Goal: Information Seeking & Learning: Learn about a topic

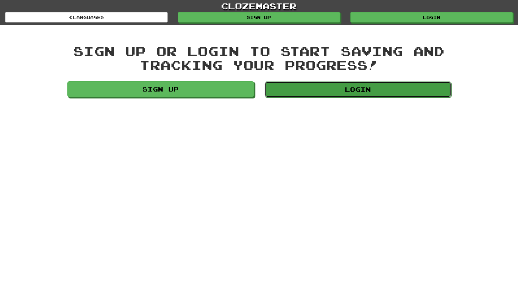
click at [284, 95] on link "Login" at bounding box center [358, 90] width 187 height 16
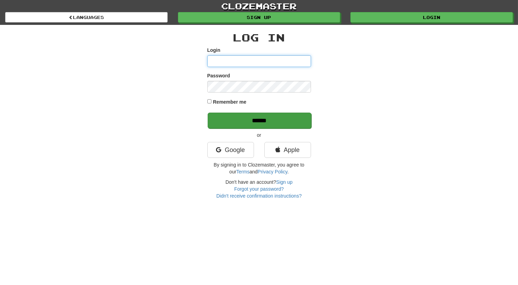
type input "**********"
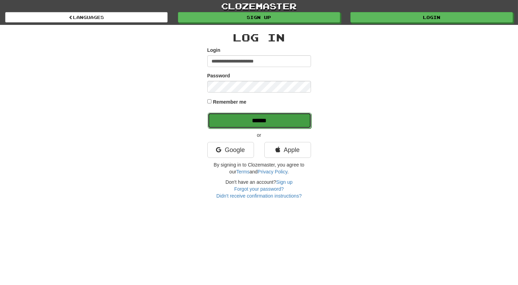
click at [265, 116] on input "******" at bounding box center [260, 121] width 104 height 16
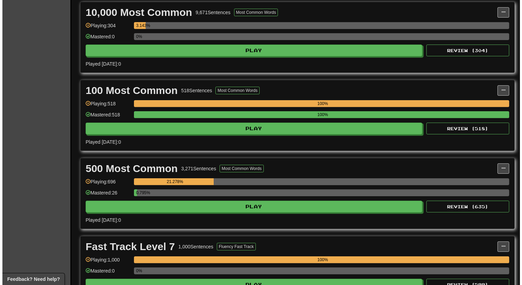
scroll to position [393, 0]
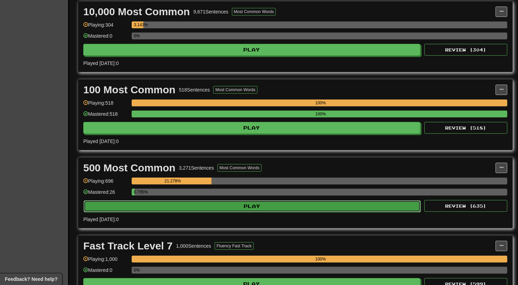
click at [178, 202] on button "Play" at bounding box center [252, 206] width 337 height 12
select select "**"
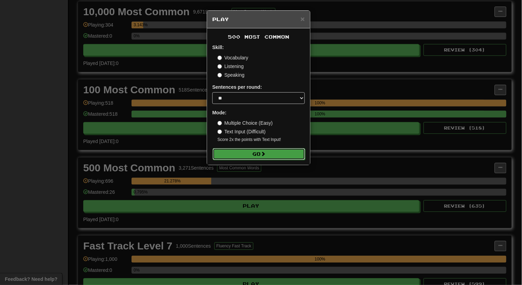
click at [244, 155] on button "Go" at bounding box center [259, 154] width 93 height 12
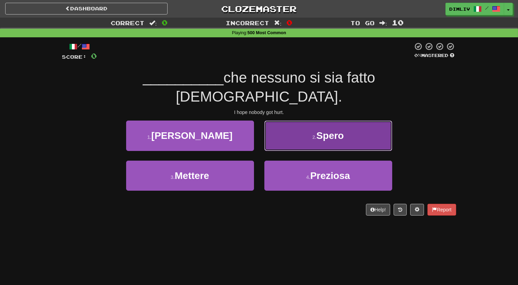
click at [300, 125] on button "2 . Spero" at bounding box center [328, 136] width 128 height 30
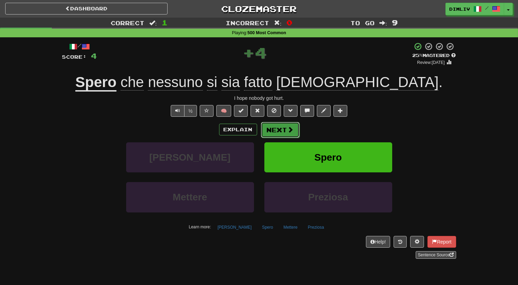
click at [290, 133] on span at bounding box center [290, 129] width 6 height 6
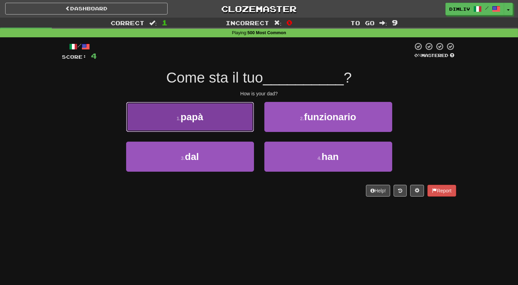
click at [226, 122] on button "1 . papà" at bounding box center [190, 117] width 128 height 30
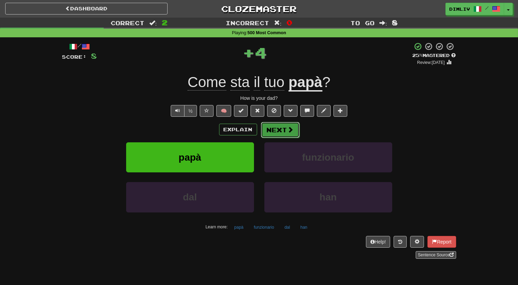
click at [276, 128] on button "Next" at bounding box center [280, 130] width 39 height 16
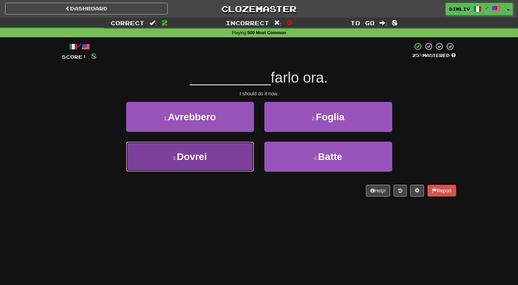
click at [224, 152] on button "3 . Dovrei" at bounding box center [190, 157] width 128 height 30
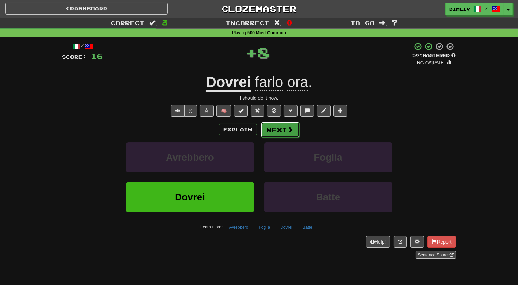
click at [270, 135] on button "Next" at bounding box center [280, 130] width 39 height 16
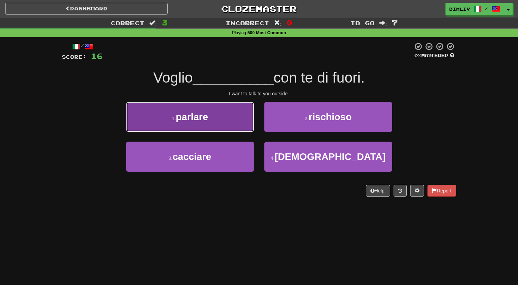
click at [252, 124] on button "1 . parlare" at bounding box center [190, 117] width 128 height 30
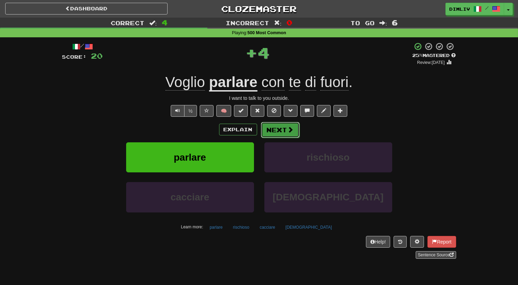
click at [283, 128] on button "Next" at bounding box center [280, 130] width 39 height 16
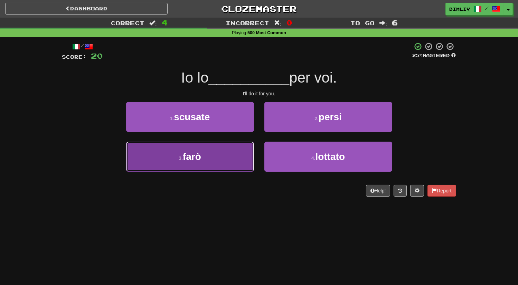
click at [241, 160] on button "3 . farò" at bounding box center [190, 157] width 128 height 30
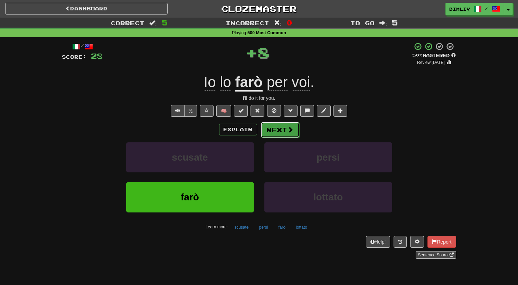
click at [276, 134] on button "Next" at bounding box center [280, 130] width 39 height 16
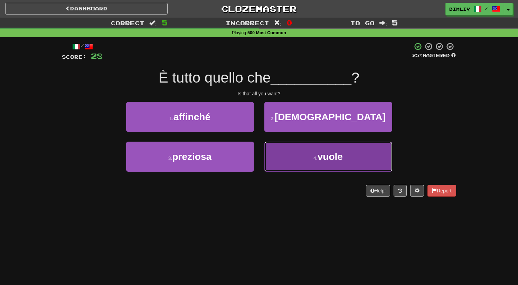
click at [277, 158] on button "4 . vuole" at bounding box center [328, 157] width 128 height 30
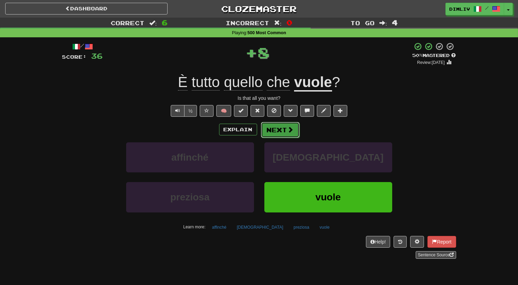
click at [271, 131] on button "Next" at bounding box center [280, 130] width 39 height 16
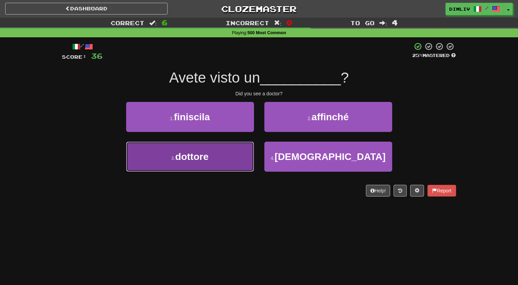
click at [217, 160] on button "3 . dottore" at bounding box center [190, 157] width 128 height 30
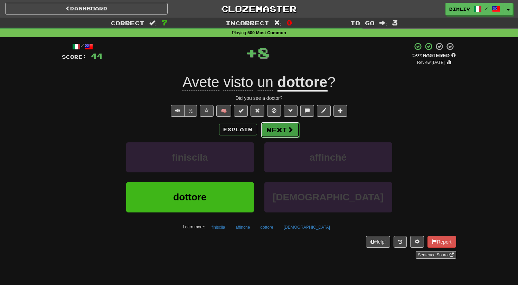
click at [274, 135] on button "Next" at bounding box center [280, 130] width 39 height 16
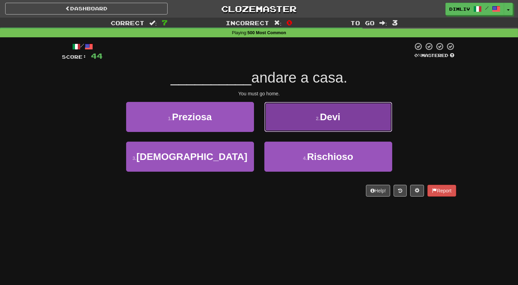
click at [291, 120] on button "2 . Devi" at bounding box center [328, 117] width 128 height 30
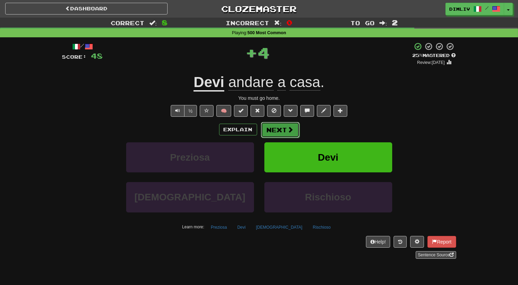
click at [278, 131] on button "Next" at bounding box center [280, 130] width 39 height 16
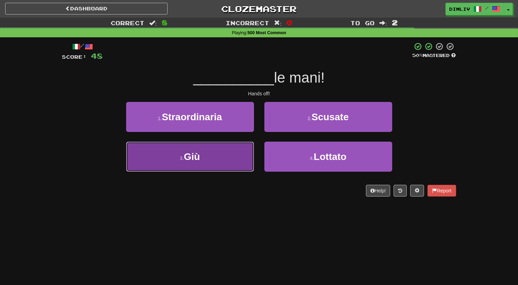
click at [230, 167] on button "3 . Giù" at bounding box center [190, 157] width 128 height 30
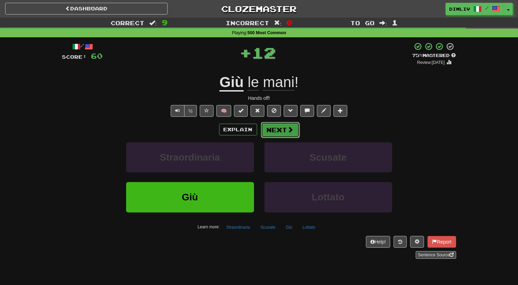
click at [276, 131] on button "Next" at bounding box center [280, 130] width 39 height 16
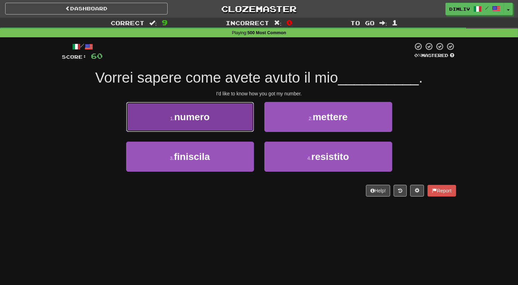
click at [231, 116] on button "1 . numero" at bounding box center [190, 117] width 128 height 30
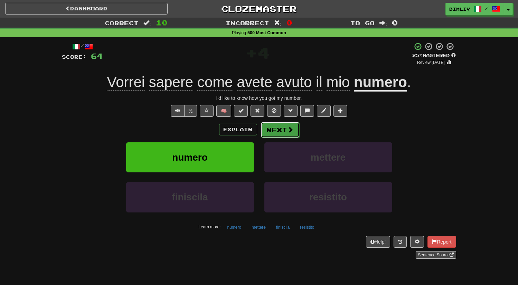
click at [275, 134] on button "Next" at bounding box center [280, 130] width 39 height 16
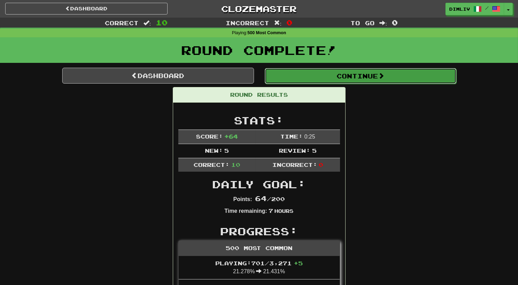
click at [297, 77] on button "Continue" at bounding box center [361, 76] width 192 height 16
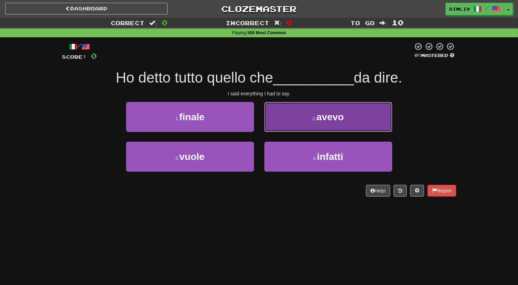
click at [282, 129] on button "2 . avevo" at bounding box center [328, 117] width 128 height 30
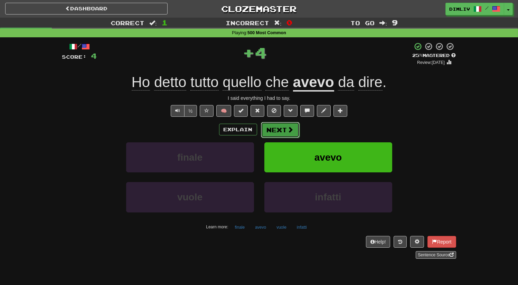
click at [282, 129] on button "Next" at bounding box center [280, 130] width 39 height 16
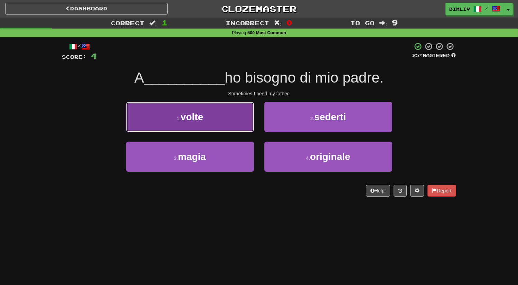
click at [241, 124] on button "1 . volte" at bounding box center [190, 117] width 128 height 30
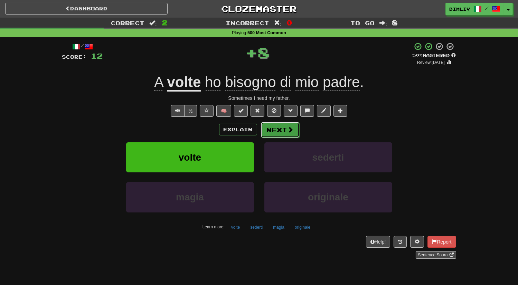
click at [274, 129] on button "Next" at bounding box center [280, 130] width 39 height 16
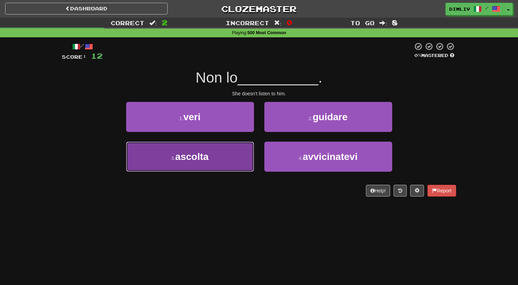
click at [233, 158] on button "3 . ascolta" at bounding box center [190, 157] width 128 height 30
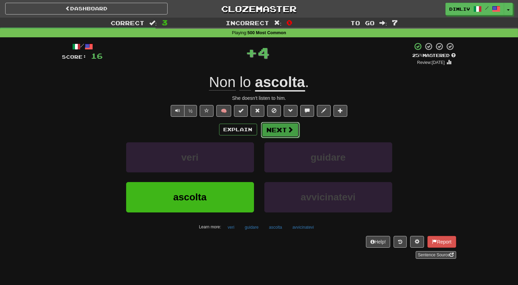
click at [272, 136] on button "Next" at bounding box center [280, 130] width 39 height 16
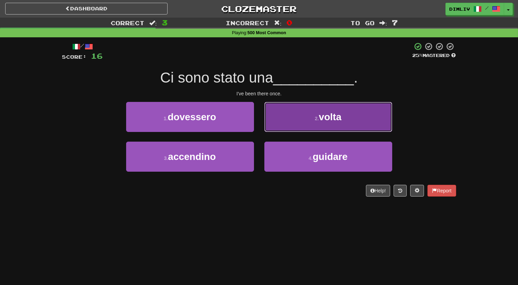
click at [280, 127] on button "2 . volta" at bounding box center [328, 117] width 128 height 30
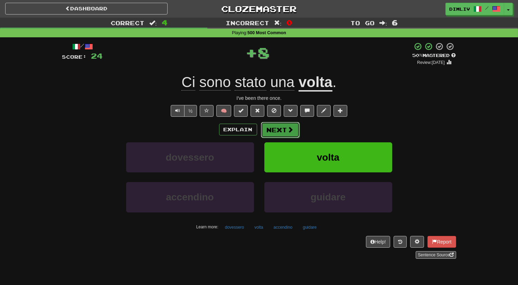
click at [277, 132] on button "Next" at bounding box center [280, 130] width 39 height 16
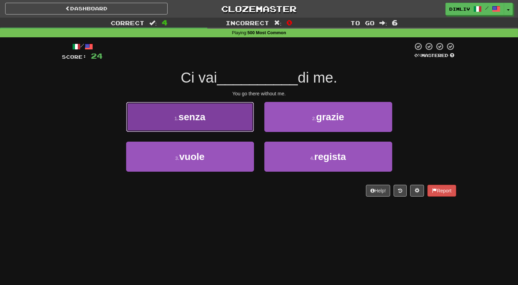
click at [233, 129] on button "1 . senza" at bounding box center [190, 117] width 128 height 30
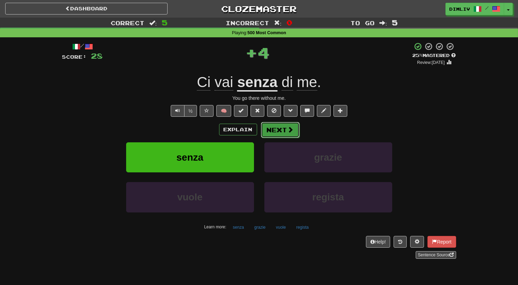
click at [275, 126] on button "Next" at bounding box center [280, 130] width 39 height 16
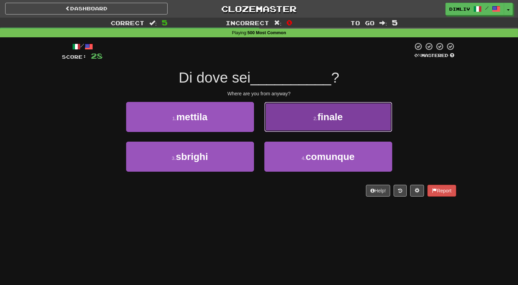
click at [276, 123] on button "2 . finale" at bounding box center [328, 117] width 128 height 30
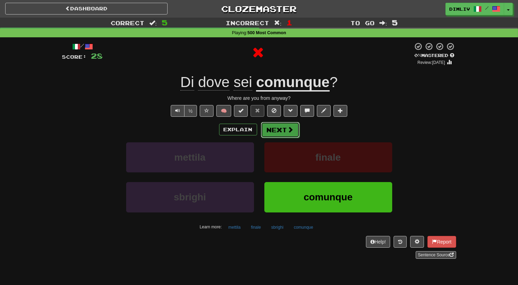
click at [273, 129] on button "Next" at bounding box center [280, 130] width 39 height 16
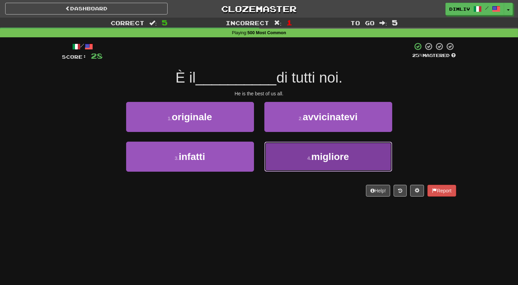
click at [284, 154] on button "4 . migliore" at bounding box center [328, 157] width 128 height 30
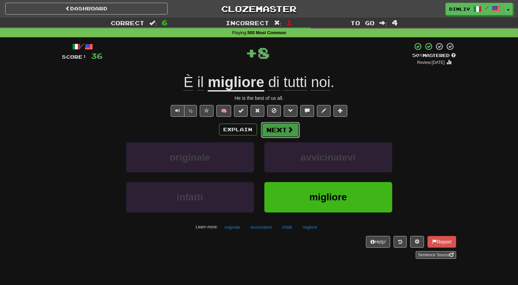
click at [283, 132] on button "Next" at bounding box center [280, 130] width 39 height 16
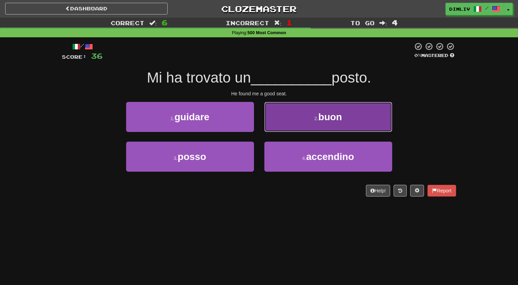
click at [272, 120] on button "2 . buon" at bounding box center [328, 117] width 128 height 30
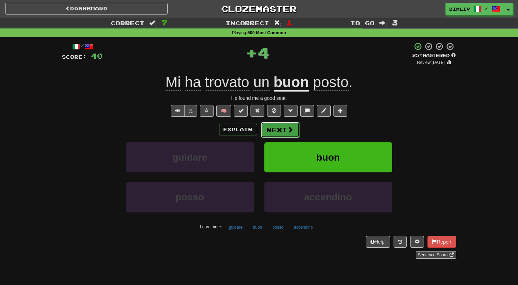
click at [271, 130] on button "Next" at bounding box center [280, 130] width 39 height 16
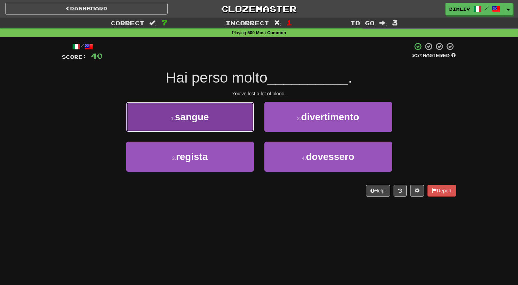
click at [232, 121] on button "1 . sangue" at bounding box center [190, 117] width 128 height 30
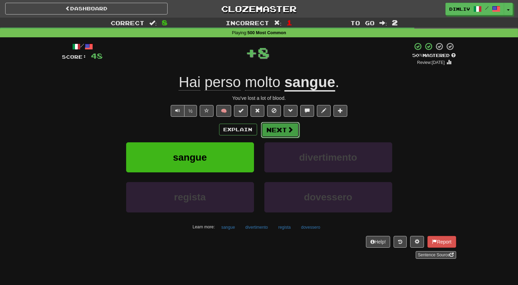
click at [275, 130] on button "Next" at bounding box center [280, 130] width 39 height 16
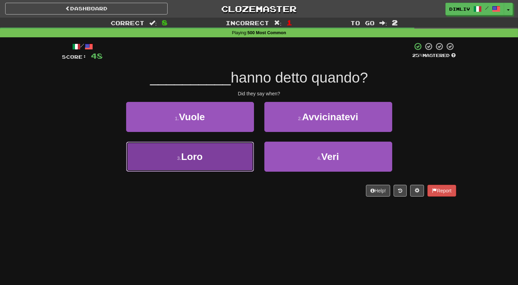
click at [241, 153] on button "3 . Loro" at bounding box center [190, 157] width 128 height 30
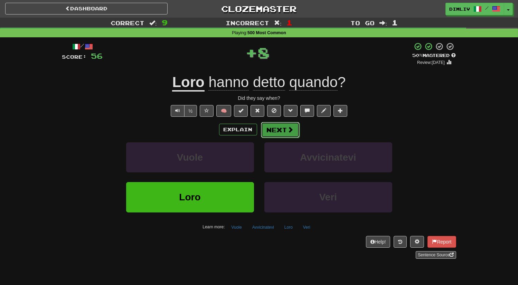
click at [276, 131] on button "Next" at bounding box center [280, 130] width 39 height 16
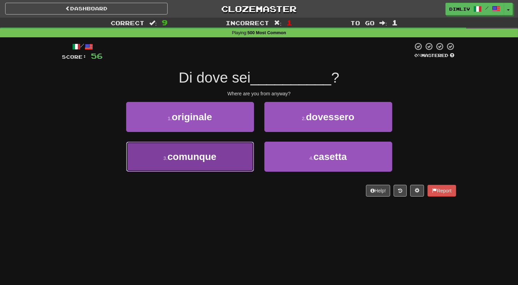
click at [244, 159] on button "3 . comunque" at bounding box center [190, 157] width 128 height 30
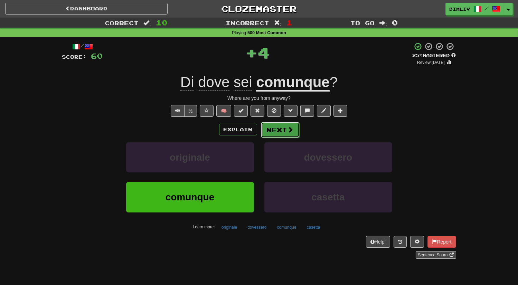
click at [278, 131] on button "Next" at bounding box center [280, 130] width 39 height 16
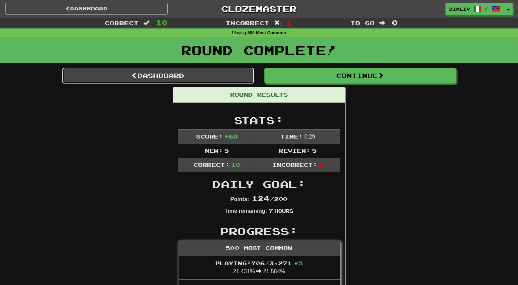
click at [221, 80] on link "Dashboard" at bounding box center [158, 76] width 192 height 16
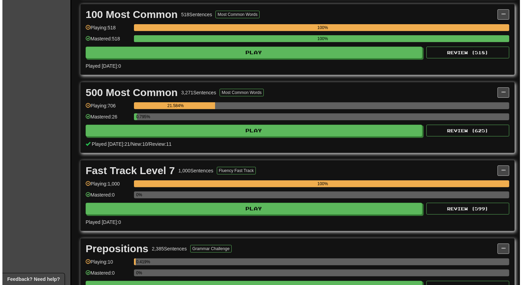
scroll to position [484, 0]
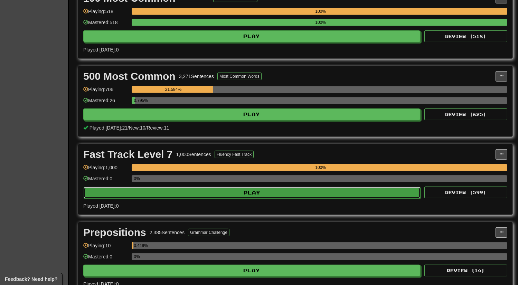
click at [221, 189] on button "Play" at bounding box center [252, 193] width 337 height 12
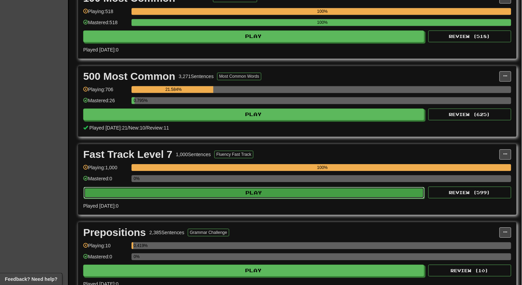
select select "**"
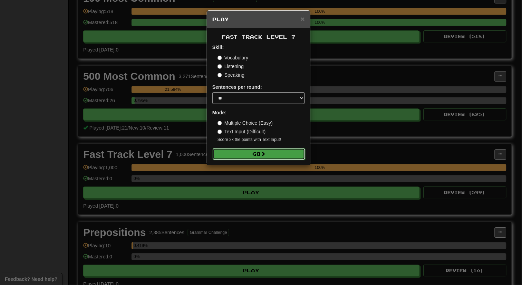
click at [234, 150] on button "Go" at bounding box center [259, 154] width 93 height 12
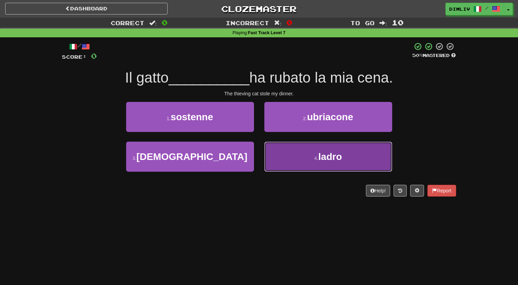
click at [280, 154] on button "4 . ladro" at bounding box center [328, 157] width 128 height 30
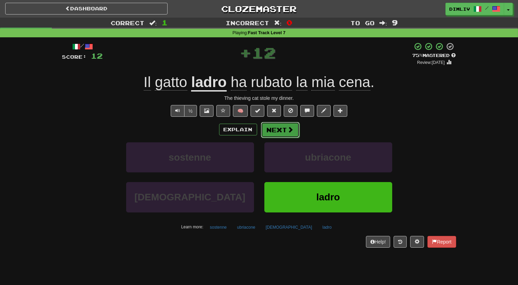
click at [281, 134] on button "Next" at bounding box center [280, 130] width 39 height 16
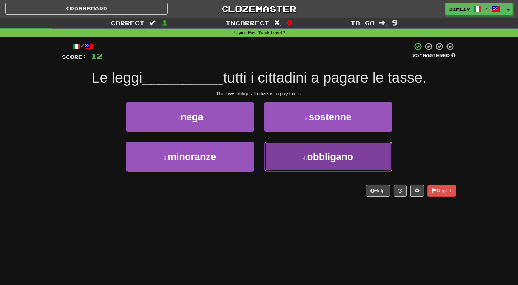
click at [289, 152] on button "4 . obbligano" at bounding box center [328, 157] width 128 height 30
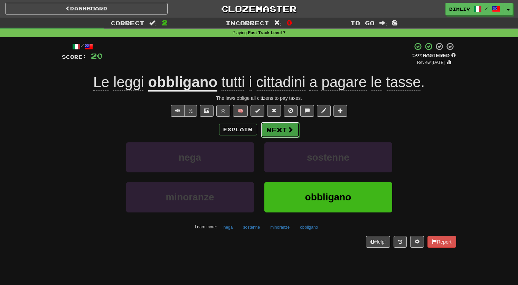
click at [282, 133] on button "Next" at bounding box center [280, 130] width 39 height 16
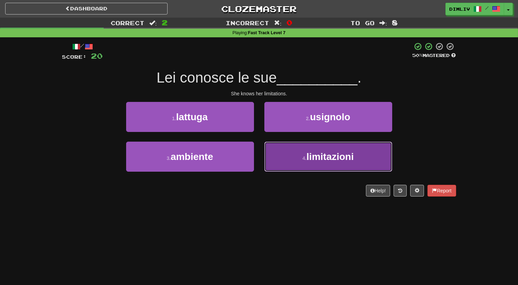
click at [286, 158] on button "4 . limitazioni" at bounding box center [328, 157] width 128 height 30
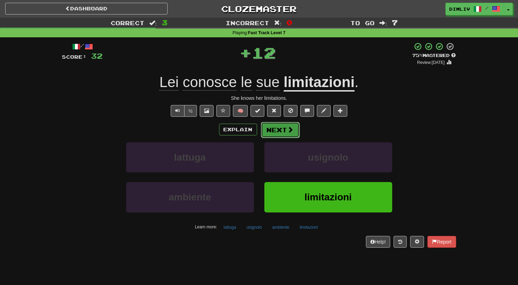
click at [291, 131] on span at bounding box center [290, 129] width 6 height 6
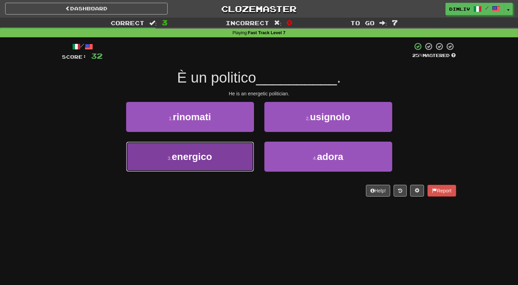
click at [225, 155] on button "3 . energico" at bounding box center [190, 157] width 128 height 30
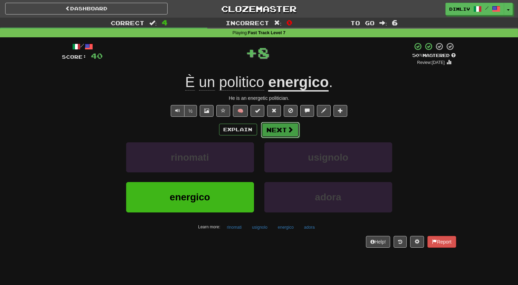
click at [275, 132] on button "Next" at bounding box center [280, 130] width 39 height 16
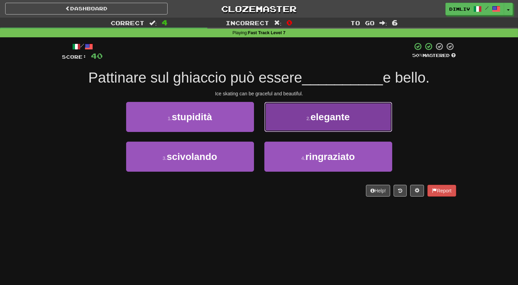
click at [276, 129] on button "2 . elegante" at bounding box center [328, 117] width 128 height 30
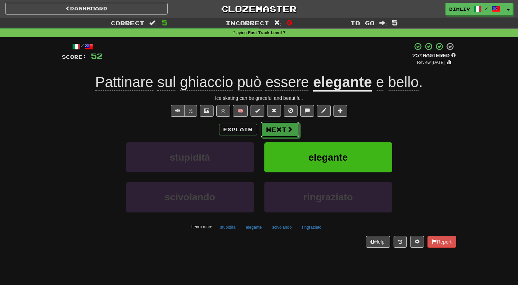
click at [276, 129] on button "Next" at bounding box center [280, 130] width 39 height 16
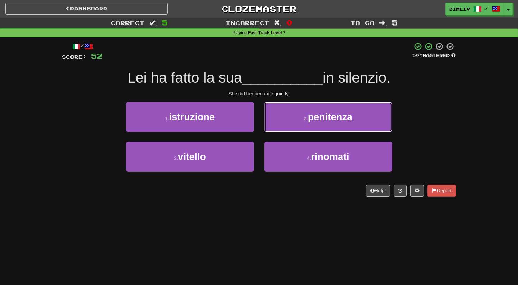
click at [276, 129] on button "2 . [GEOGRAPHIC_DATA]" at bounding box center [328, 117] width 128 height 30
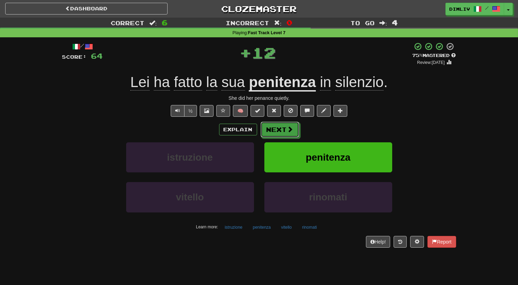
click at [276, 129] on button "Next" at bounding box center [280, 130] width 39 height 16
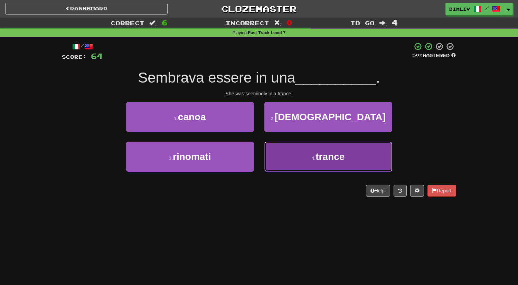
click at [276, 154] on button "4 . trance" at bounding box center [328, 157] width 128 height 30
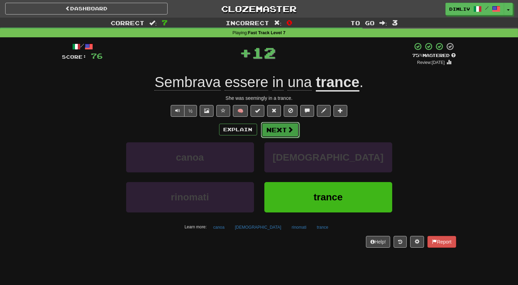
click at [279, 137] on button "Next" at bounding box center [280, 130] width 39 height 16
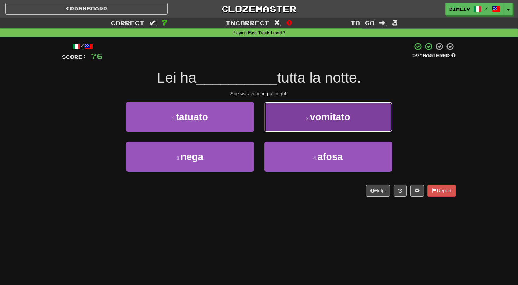
click at [298, 127] on button "2 . vomitato" at bounding box center [328, 117] width 128 height 30
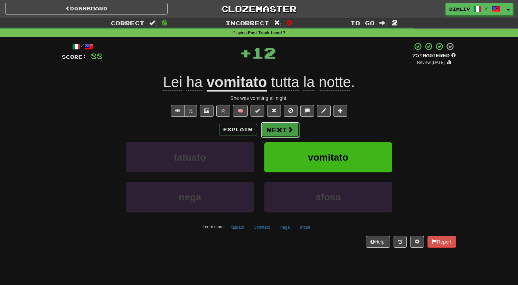
click at [293, 133] on button "Next" at bounding box center [280, 130] width 39 height 16
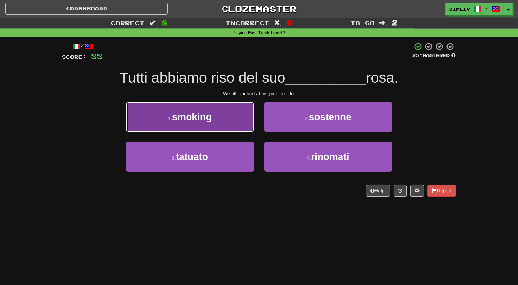
click at [249, 126] on button "1 . smoking" at bounding box center [190, 117] width 128 height 30
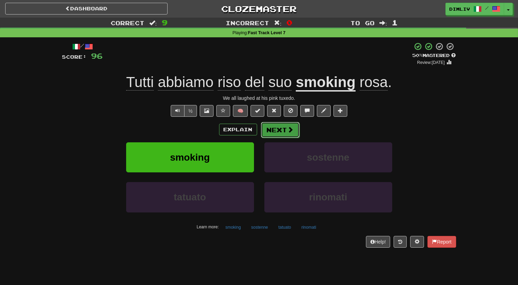
click at [276, 130] on button "Next" at bounding box center [280, 130] width 39 height 16
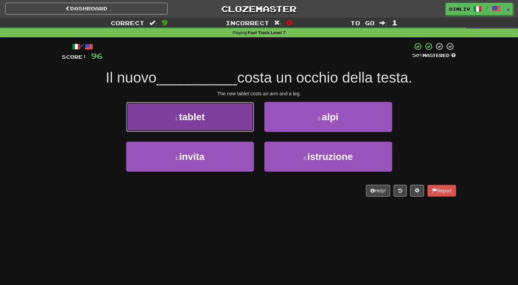
click at [242, 123] on button "1 . tablet" at bounding box center [190, 117] width 128 height 30
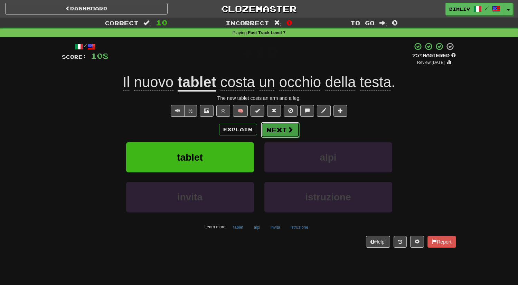
click at [271, 130] on button "Next" at bounding box center [280, 130] width 39 height 16
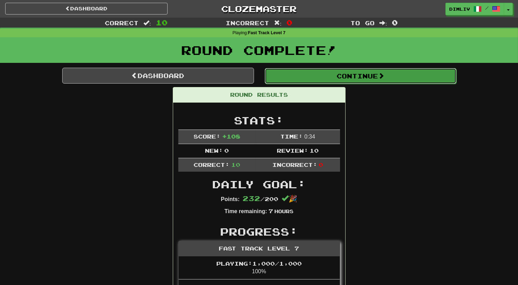
click at [301, 78] on button "Continue" at bounding box center [361, 76] width 192 height 16
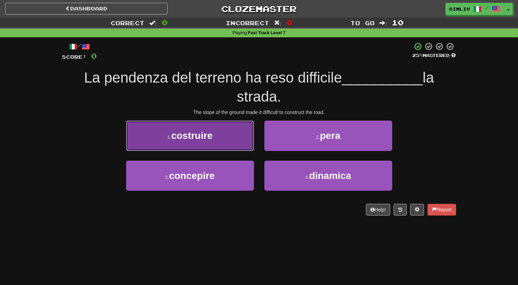
click at [204, 142] on button "1 . costruire" at bounding box center [190, 136] width 128 height 30
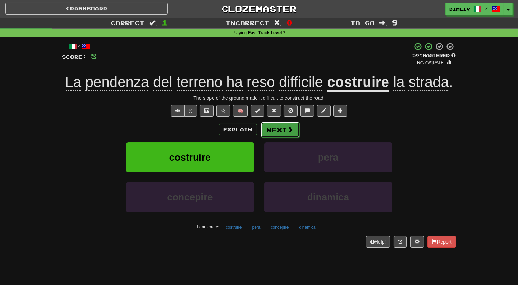
click at [280, 131] on button "Next" at bounding box center [280, 130] width 39 height 16
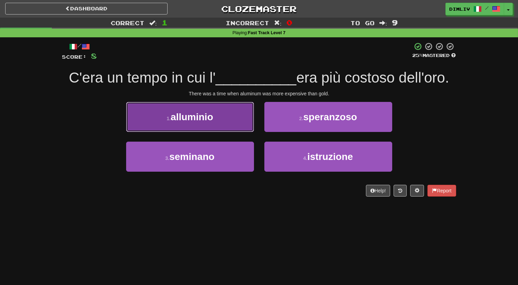
click at [173, 129] on button "1 . alluminio" at bounding box center [190, 117] width 128 height 30
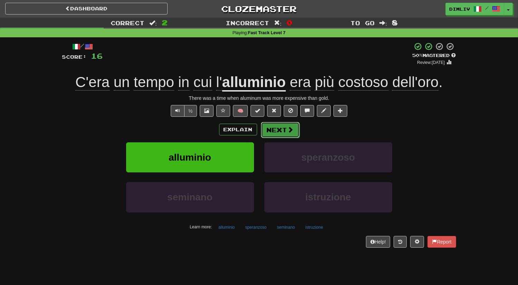
click at [291, 129] on span at bounding box center [290, 129] width 6 height 6
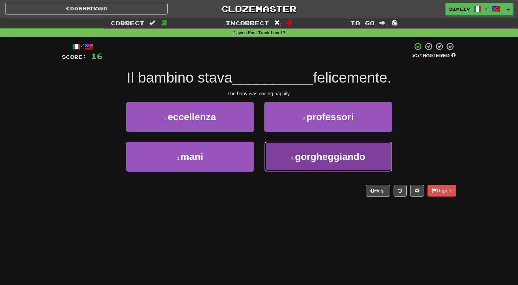
click at [283, 157] on button "4 . [GEOGRAPHIC_DATA]" at bounding box center [328, 157] width 128 height 30
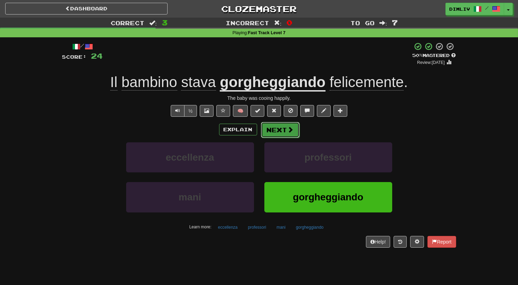
click at [290, 136] on button "Next" at bounding box center [280, 130] width 39 height 16
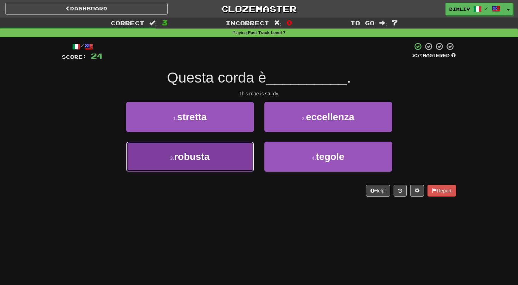
click at [215, 151] on button "3 . robusta" at bounding box center [190, 157] width 128 height 30
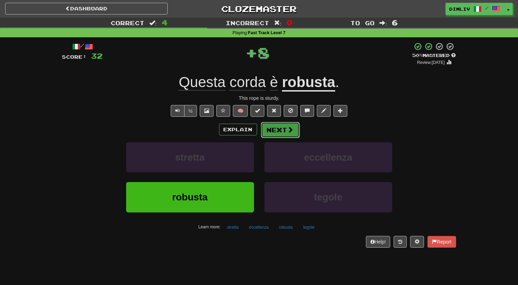
click at [294, 133] on button "Next" at bounding box center [280, 130] width 39 height 16
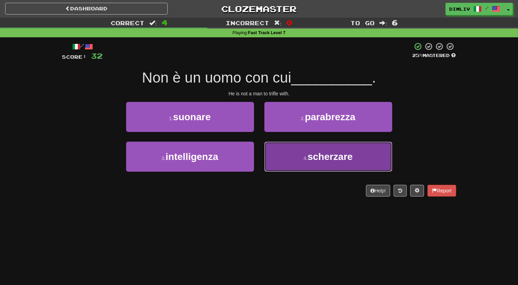
click at [295, 157] on button "4 . [GEOGRAPHIC_DATA]" at bounding box center [328, 157] width 128 height 30
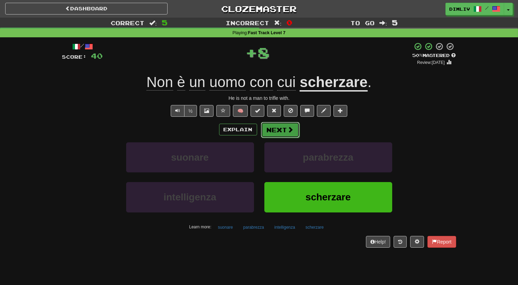
click at [287, 131] on span at bounding box center [290, 129] width 6 height 6
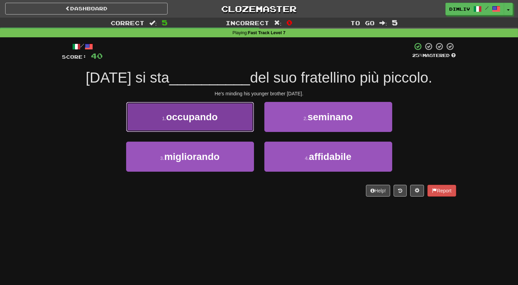
click at [242, 130] on button "1 . occupando" at bounding box center [190, 117] width 128 height 30
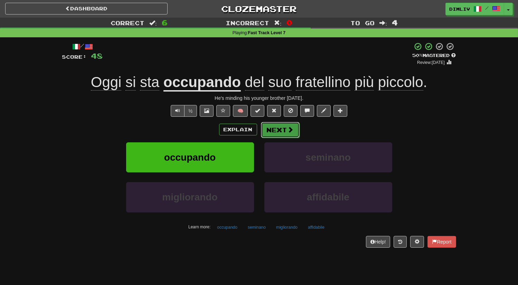
click at [295, 129] on button "Next" at bounding box center [280, 130] width 39 height 16
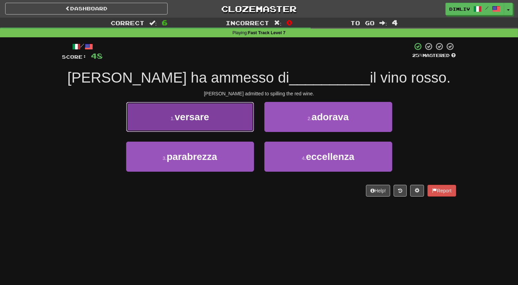
click at [233, 127] on button "1 . versare" at bounding box center [190, 117] width 128 height 30
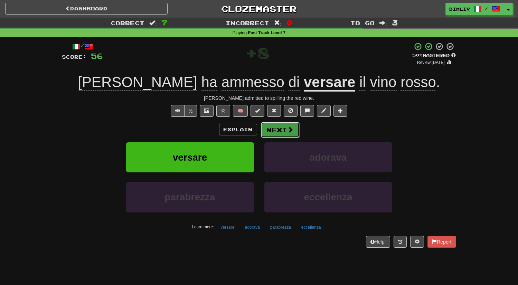
click at [290, 130] on span at bounding box center [290, 129] width 6 height 6
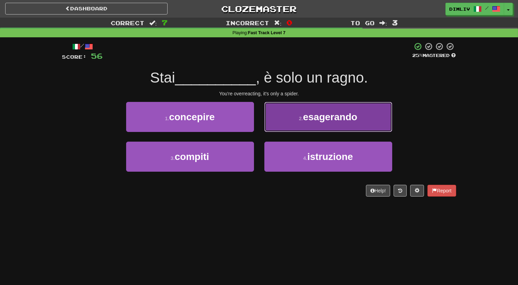
click at [290, 130] on button "2 . esagerando" at bounding box center [328, 117] width 128 height 30
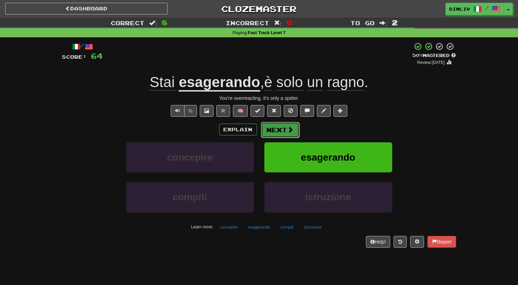
click at [286, 134] on button "Next" at bounding box center [280, 130] width 39 height 16
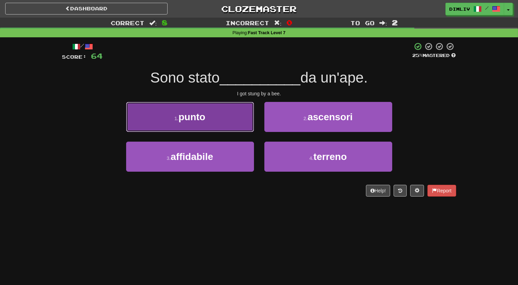
click at [232, 123] on button "1 . punto" at bounding box center [190, 117] width 128 height 30
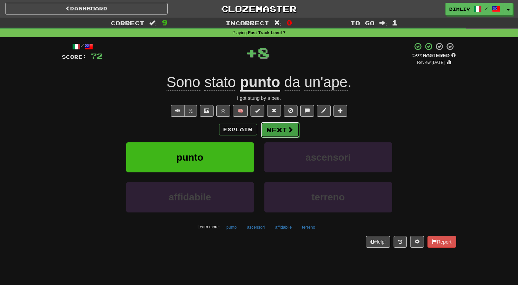
click at [272, 125] on button "Next" at bounding box center [280, 130] width 39 height 16
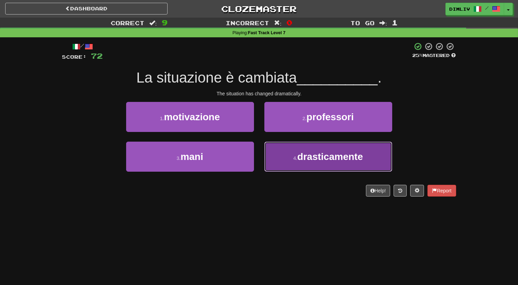
click at [306, 163] on button "4 . drasticamente" at bounding box center [328, 157] width 128 height 30
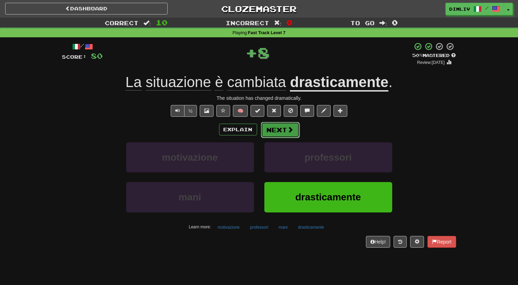
click at [286, 132] on button "Next" at bounding box center [280, 130] width 39 height 16
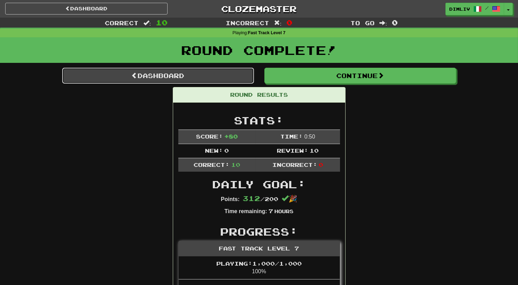
click at [234, 75] on link "Dashboard" at bounding box center [158, 76] width 192 height 16
